Goal: Information Seeking & Learning: Learn about a topic

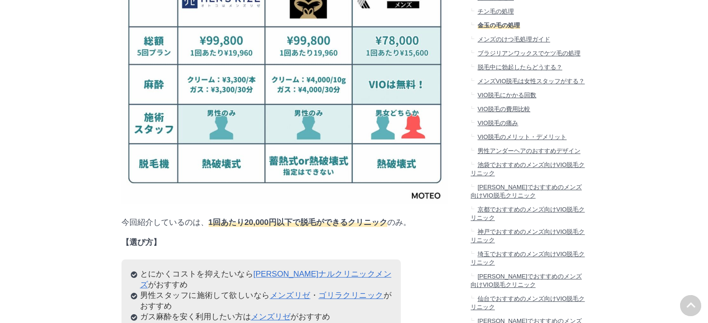
scroll to position [838, 0]
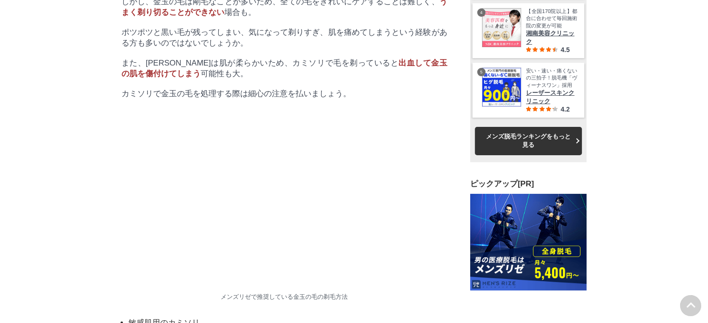
scroll to position [0, 0]
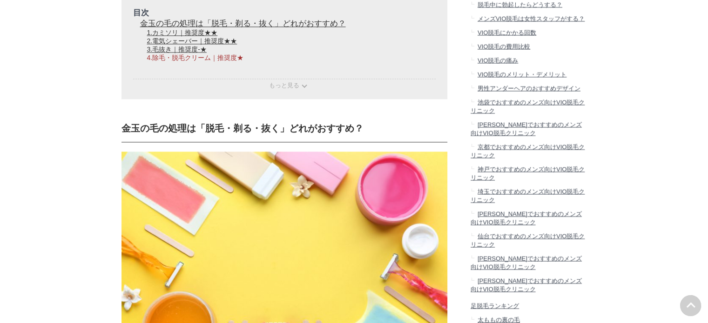
click at [182, 61] on link "4.除毛・脱毛クリーム｜推奨度★" at bounding box center [195, 57] width 97 height 7
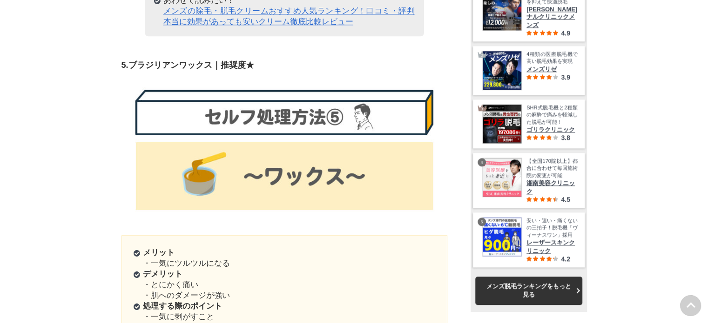
drag, startPoint x: 52, startPoint y: 102, endPoint x: 43, endPoint y: 143, distance: 41.4
drag, startPoint x: 61, startPoint y: 107, endPoint x: 47, endPoint y: 107, distance: 14.9
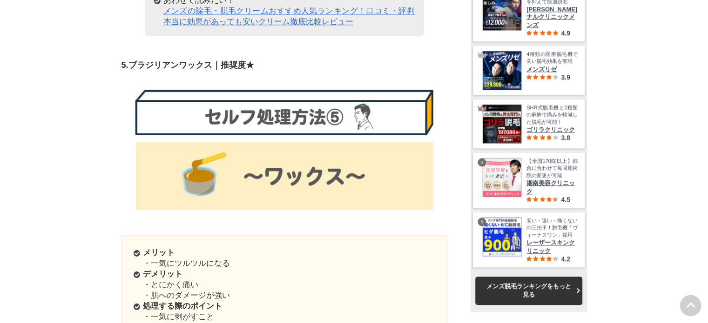
drag, startPoint x: 67, startPoint y: 111, endPoint x: 50, endPoint y: 110, distance: 16.8
